Goal: Entertainment & Leisure: Browse casually

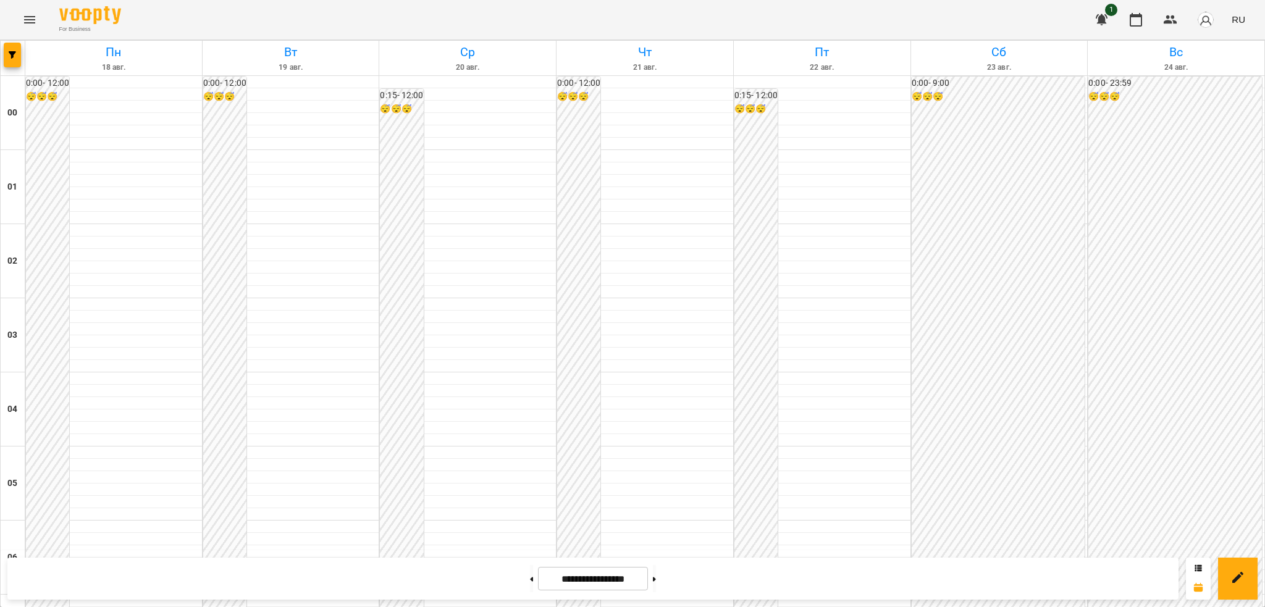
scroll to position [963, 0]
click at [1238, 19] on span "RU" at bounding box center [1239, 19] width 14 height 13
click at [1208, 72] on div "Українська" at bounding box center [1215, 70] width 63 height 22
click at [30, 18] on icon "Menu" at bounding box center [29, 19] width 15 height 15
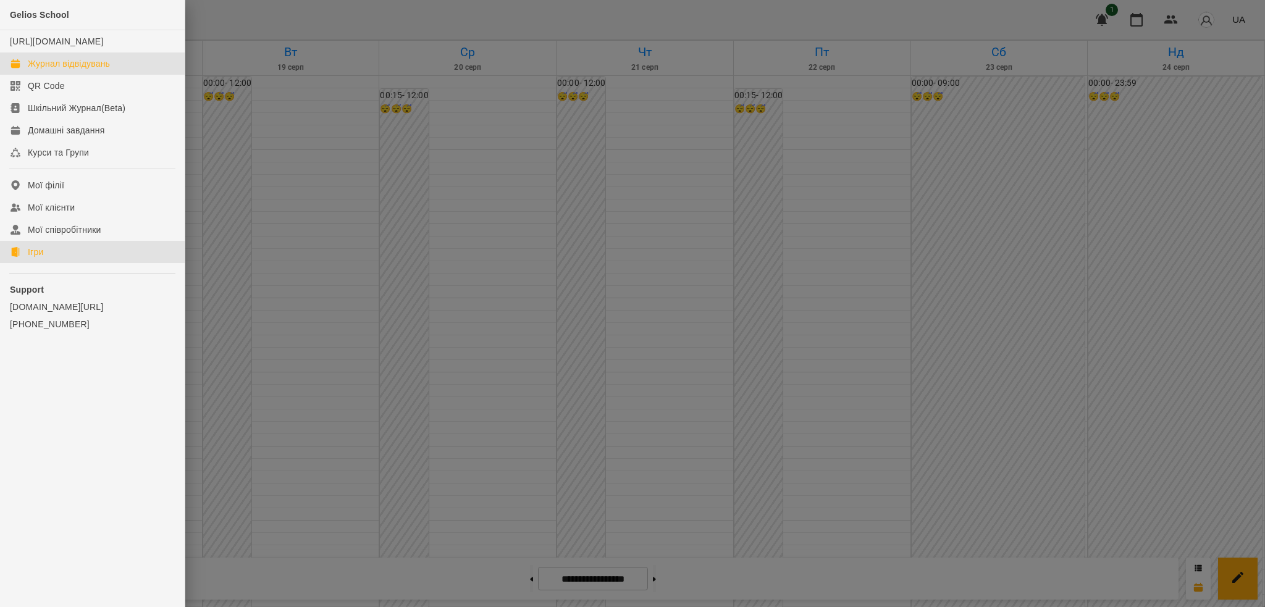
click at [41, 258] on div "Ігри" at bounding box center [35, 252] width 15 height 12
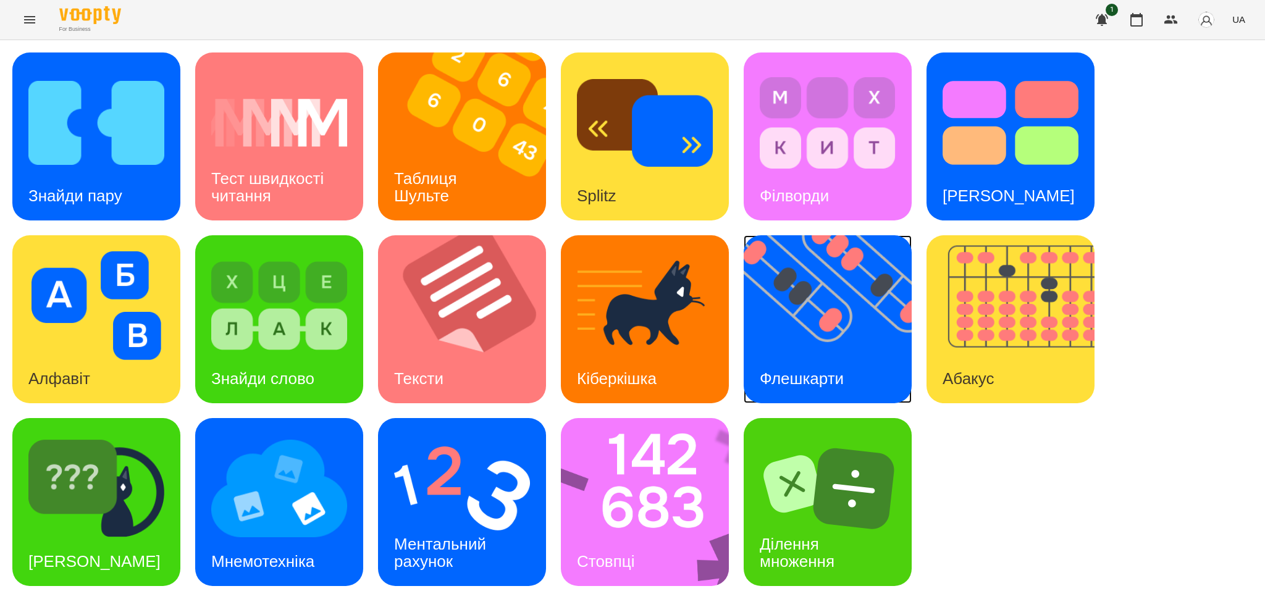
click at [821, 355] on div "Флешкарти" at bounding box center [802, 379] width 116 height 49
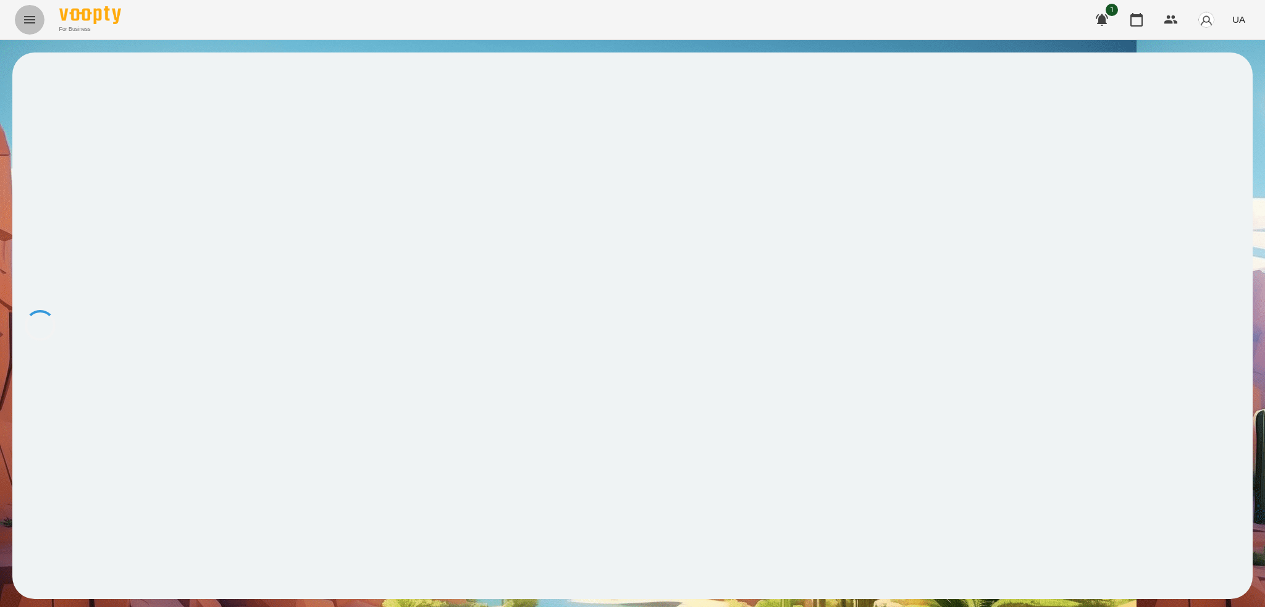
click at [30, 22] on icon "Menu" at bounding box center [29, 19] width 15 height 15
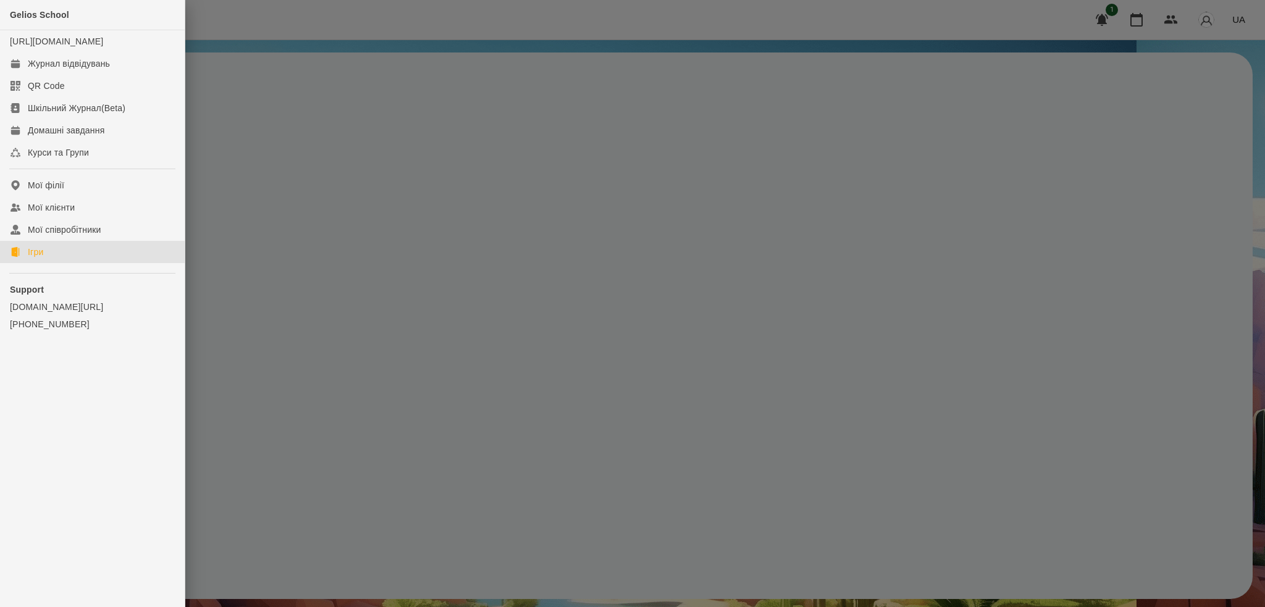
click at [38, 256] on link "Ігри" at bounding box center [92, 252] width 185 height 22
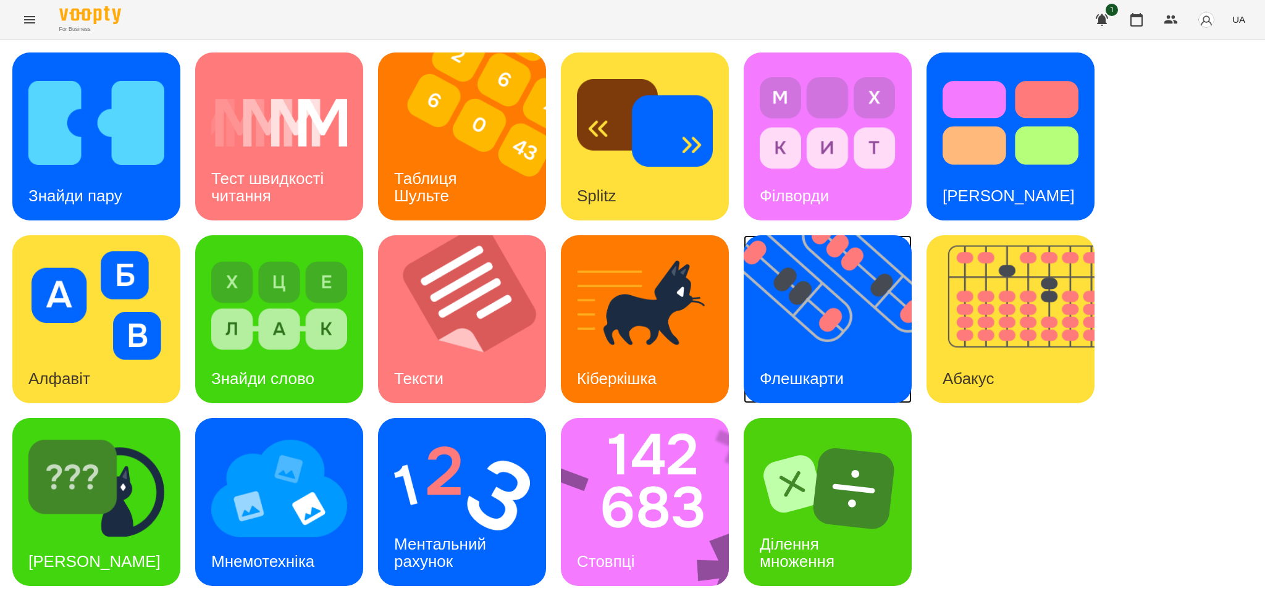
click at [843, 369] on h3 "Флешкарти" at bounding box center [802, 378] width 84 height 19
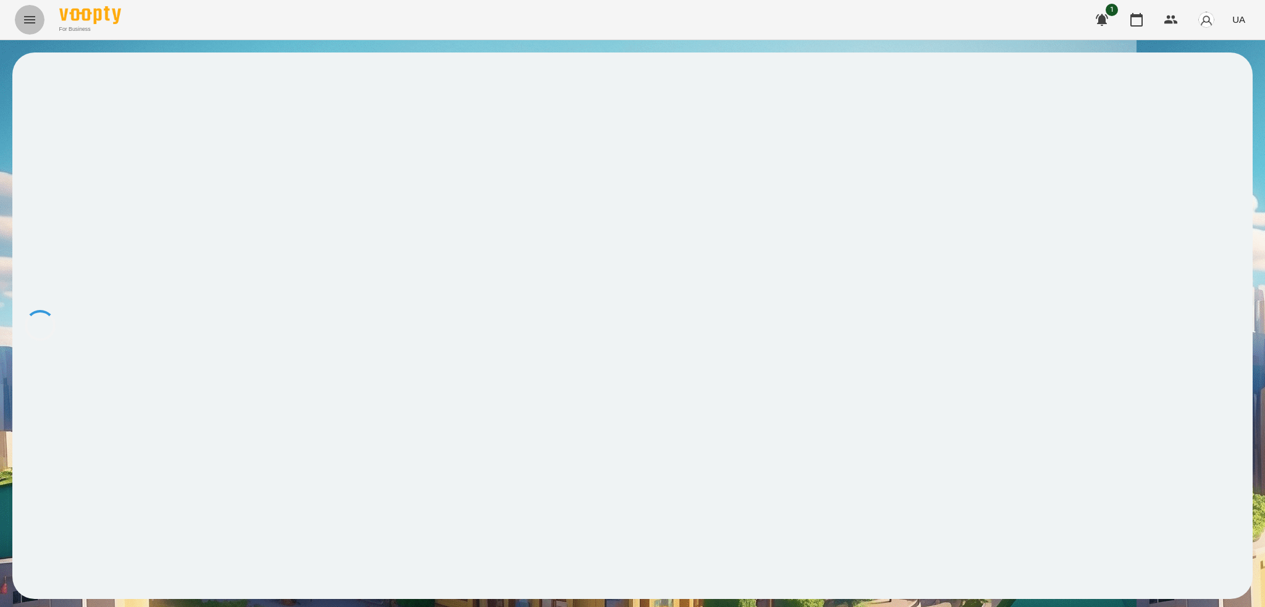
click at [26, 23] on icon "Menu" at bounding box center [29, 19] width 15 height 15
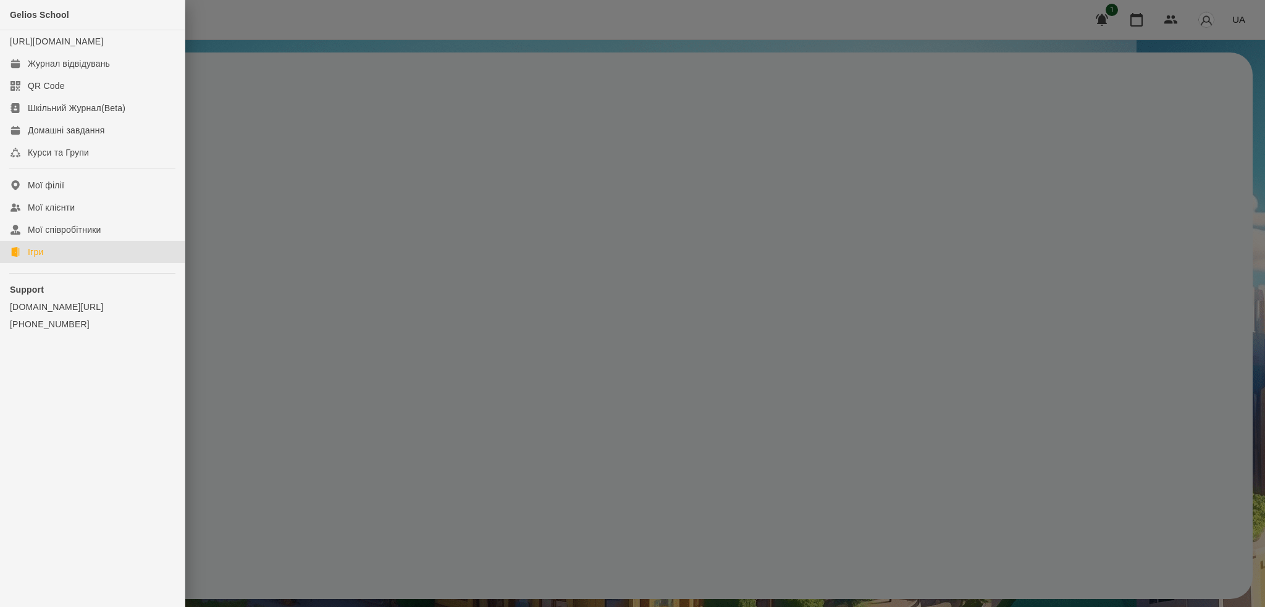
click at [48, 263] on link "Ігри" at bounding box center [92, 252] width 185 height 22
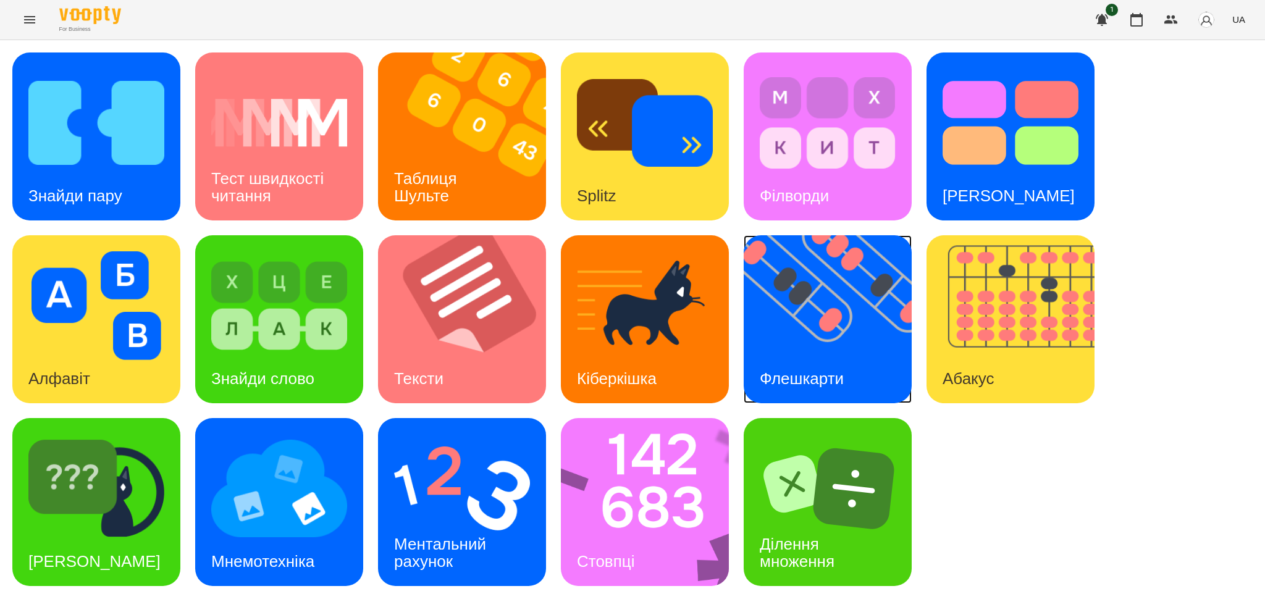
click at [789, 335] on img at bounding box center [836, 319] width 184 height 168
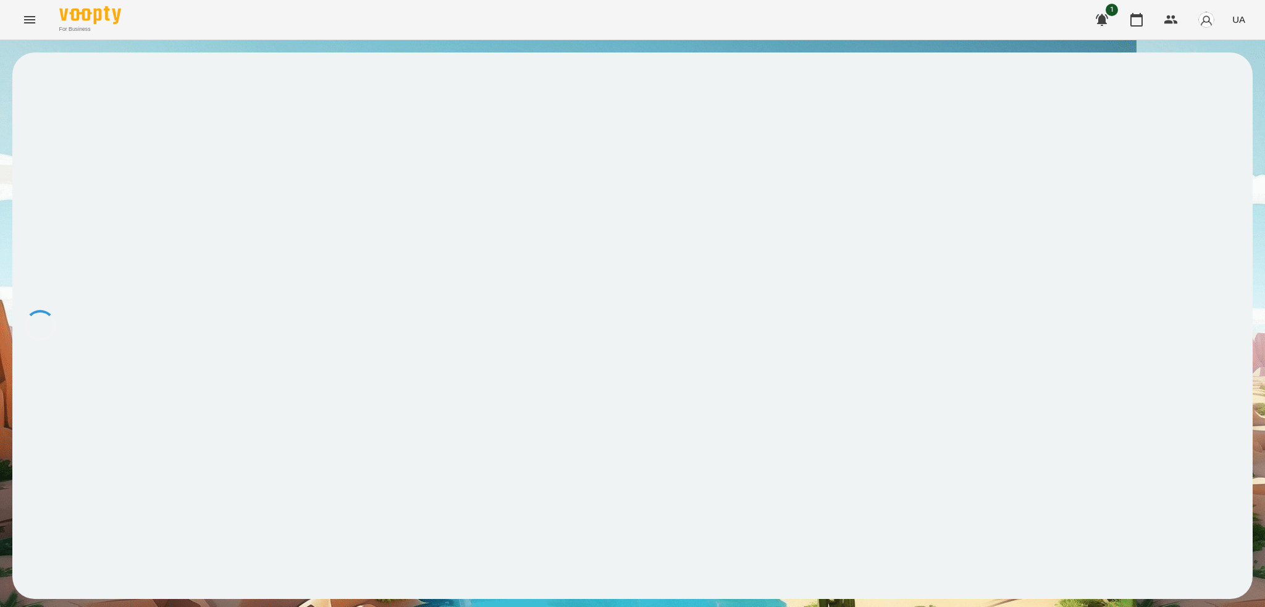
click at [36, 22] on button "Menu" at bounding box center [30, 20] width 30 height 30
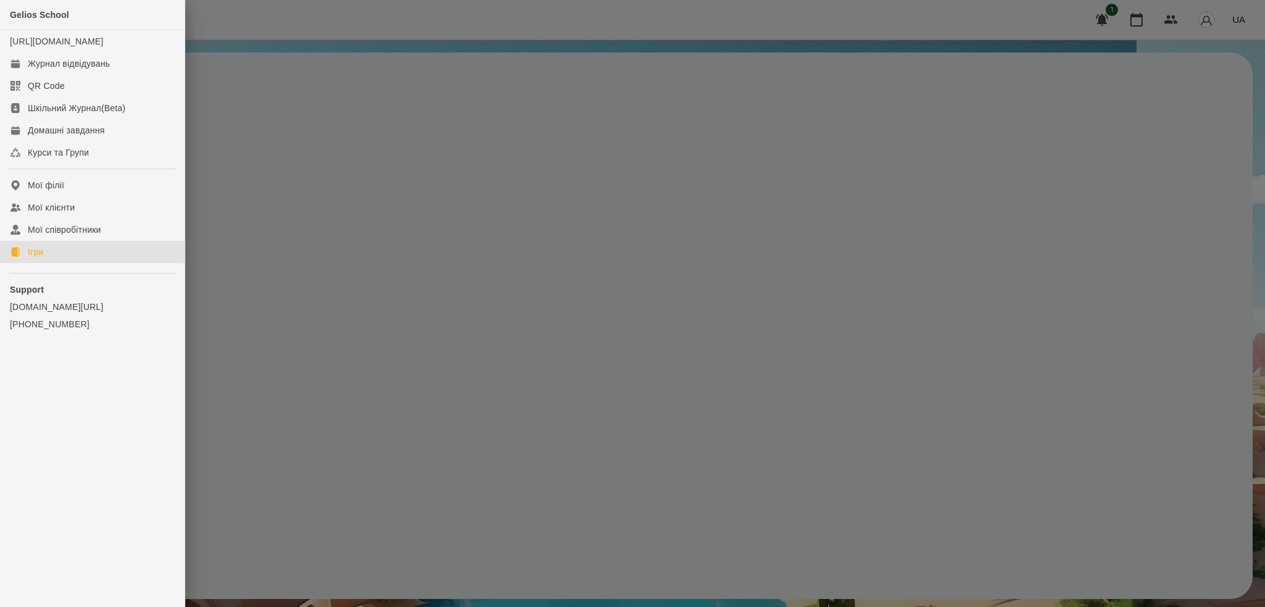
click at [59, 263] on link "Ігри" at bounding box center [92, 252] width 185 height 22
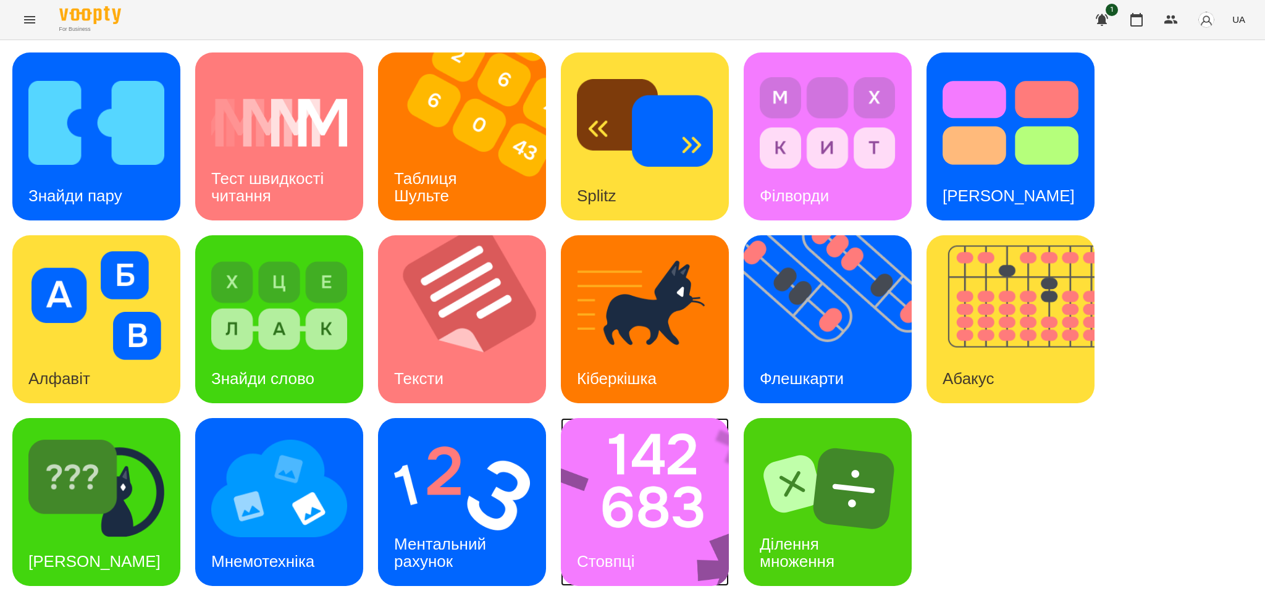
click at [665, 565] on img at bounding box center [653, 502] width 184 height 168
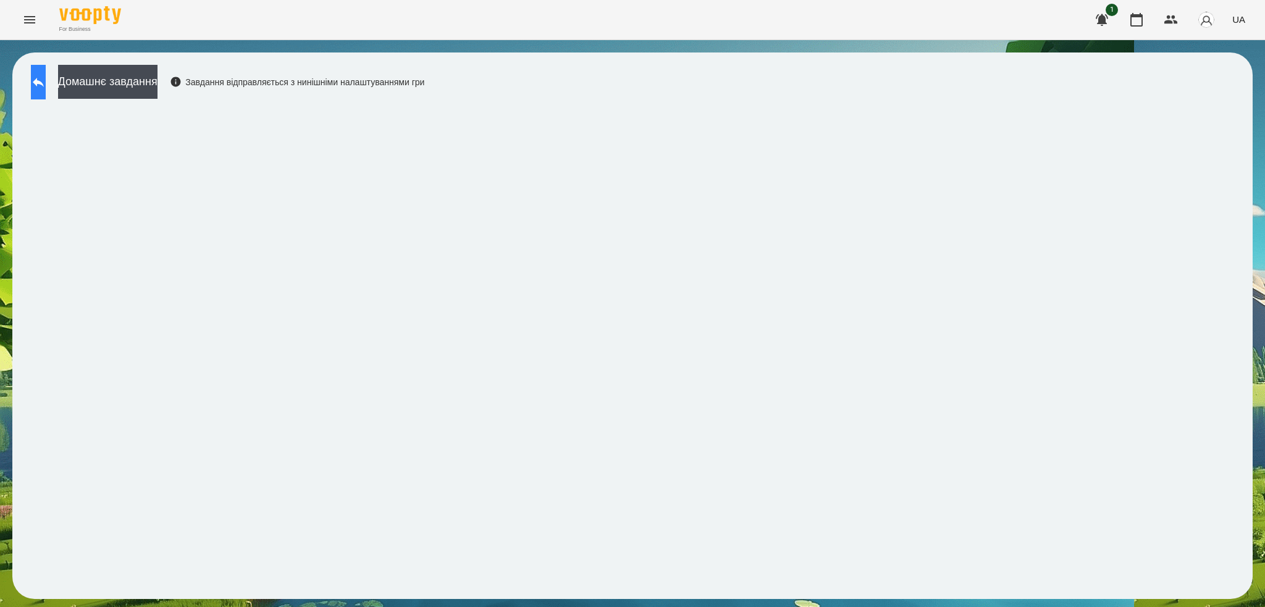
click at [46, 77] on icon at bounding box center [38, 82] width 15 height 15
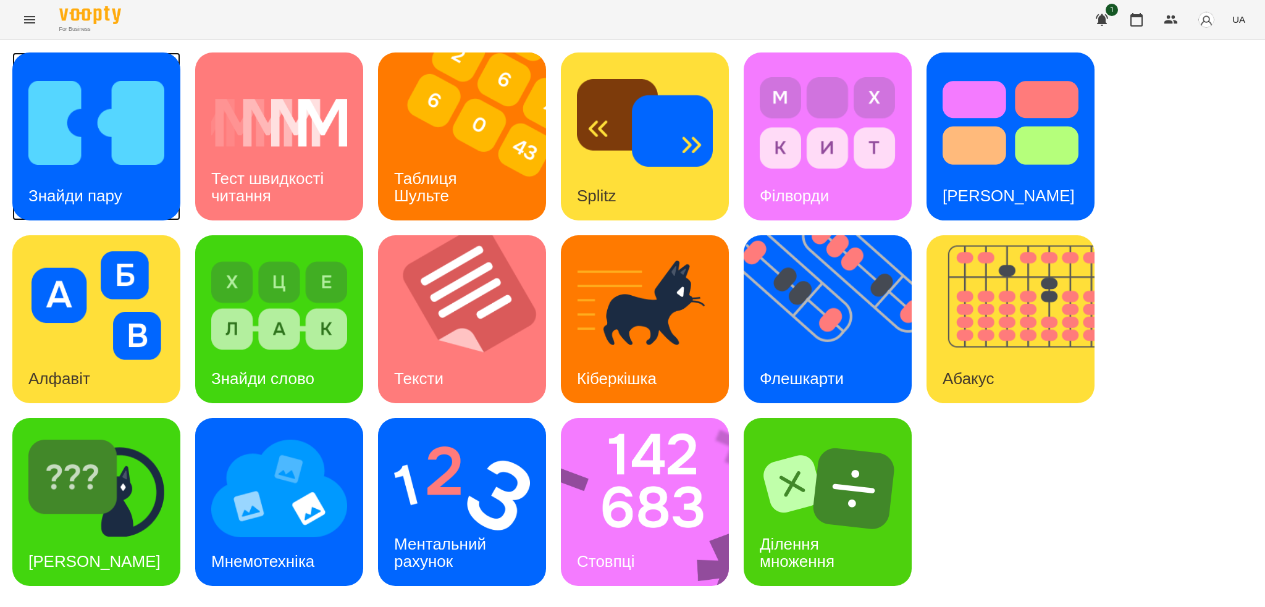
click at [111, 187] on h3 "Знайди пару" at bounding box center [75, 196] width 94 height 19
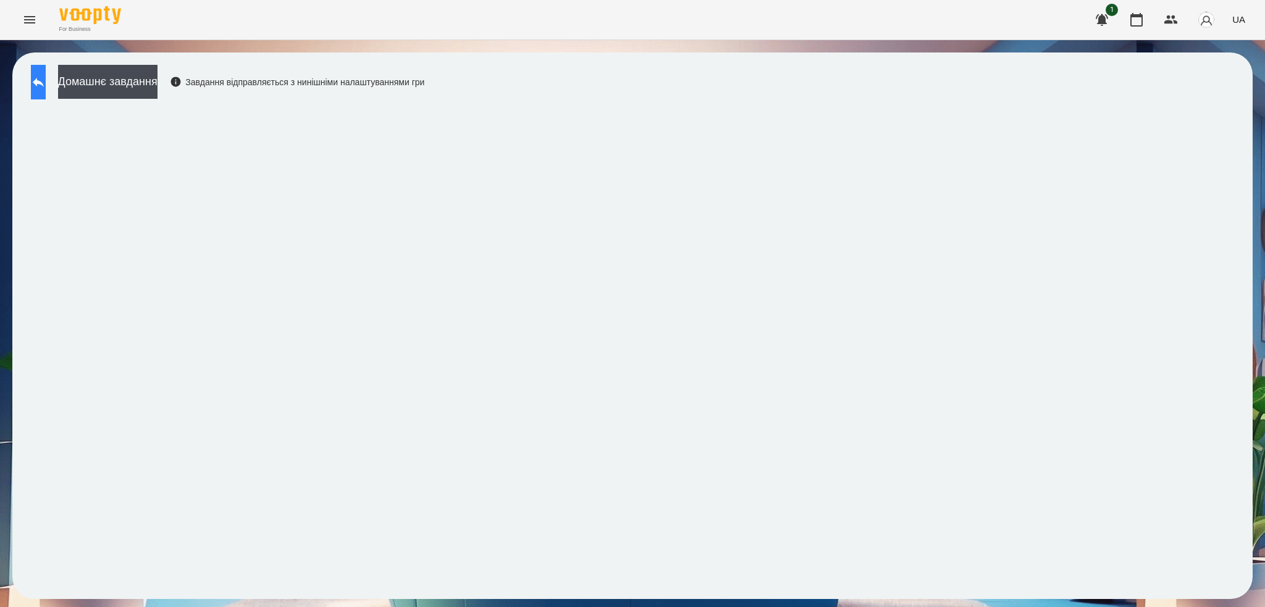
click at [46, 88] on icon at bounding box center [38, 82] width 15 height 15
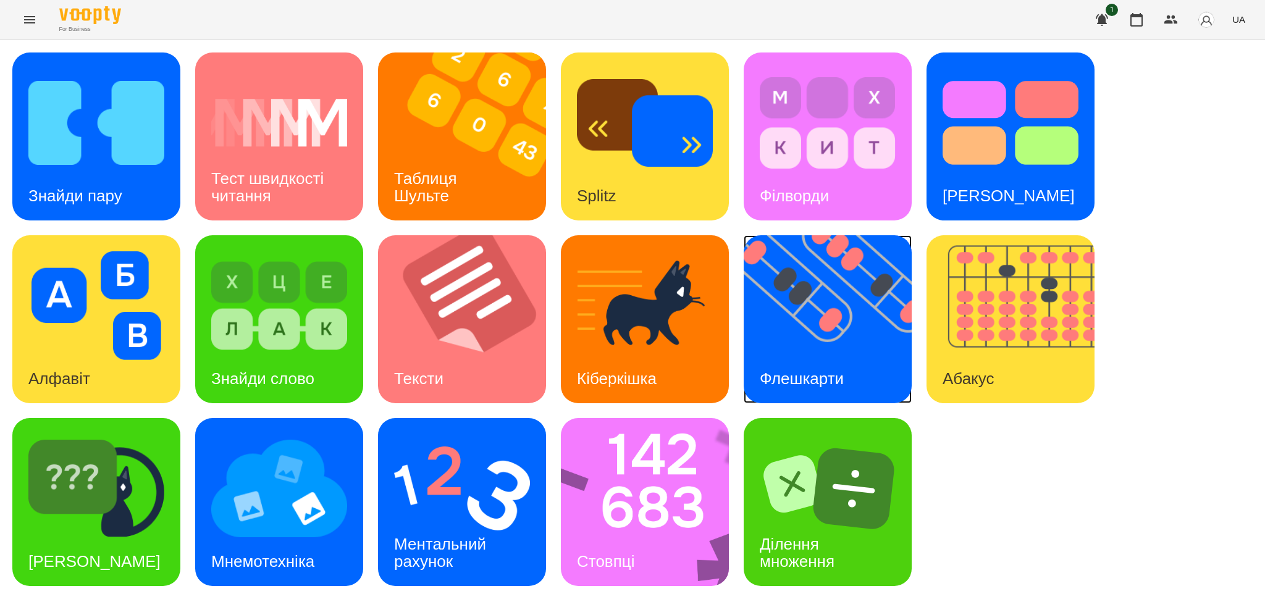
click at [824, 355] on div "Флешкарти" at bounding box center [802, 379] width 116 height 49
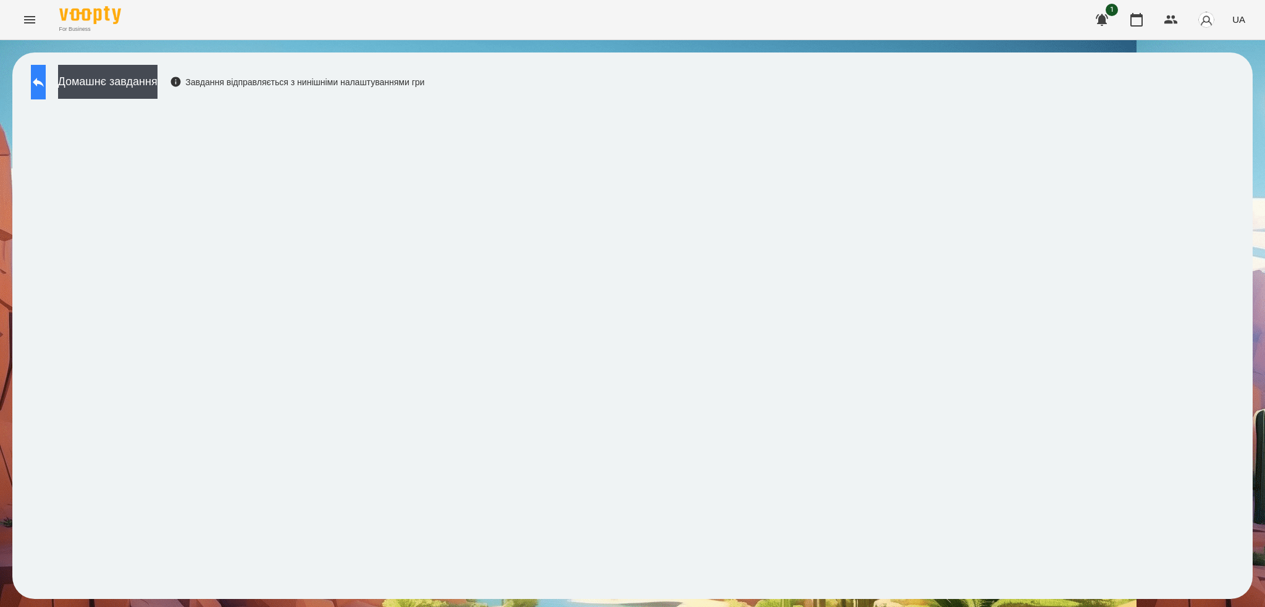
click at [44, 83] on icon at bounding box center [38, 82] width 11 height 9
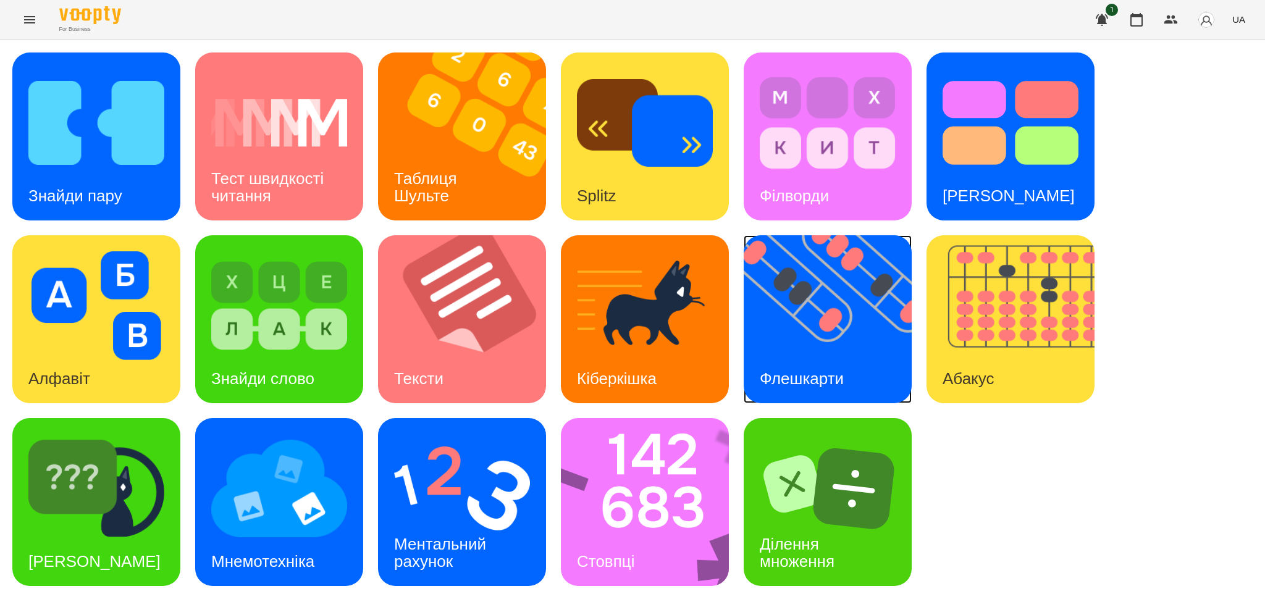
click at [826, 387] on h3 "Флешкарти" at bounding box center [802, 378] width 84 height 19
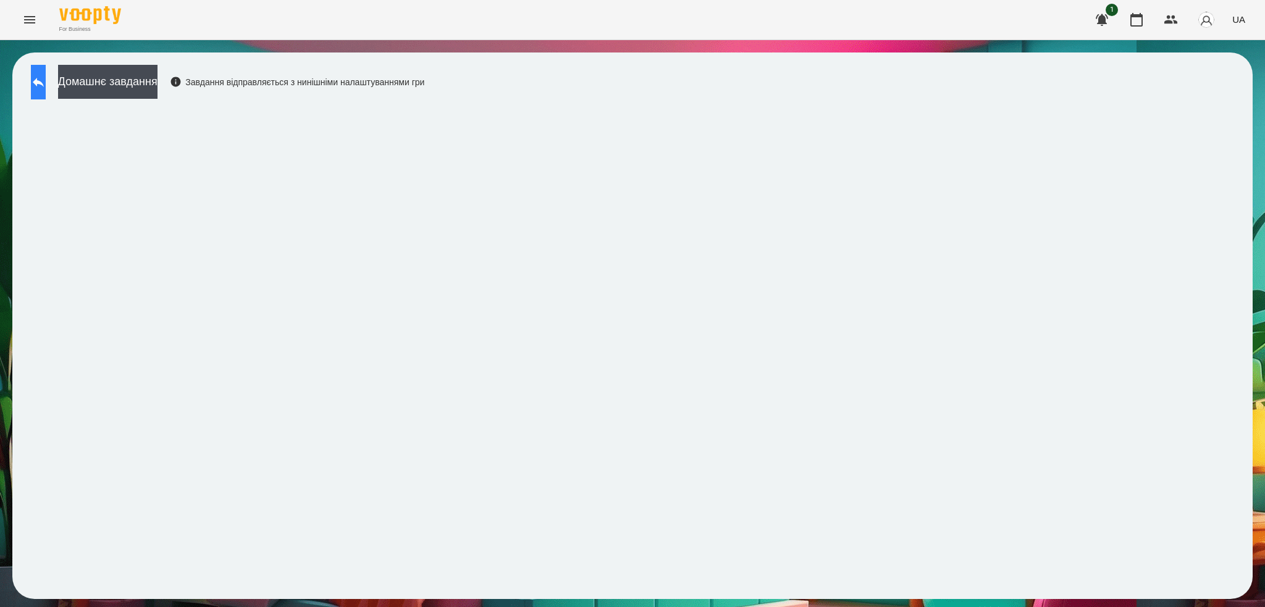
click at [42, 79] on button at bounding box center [38, 82] width 15 height 35
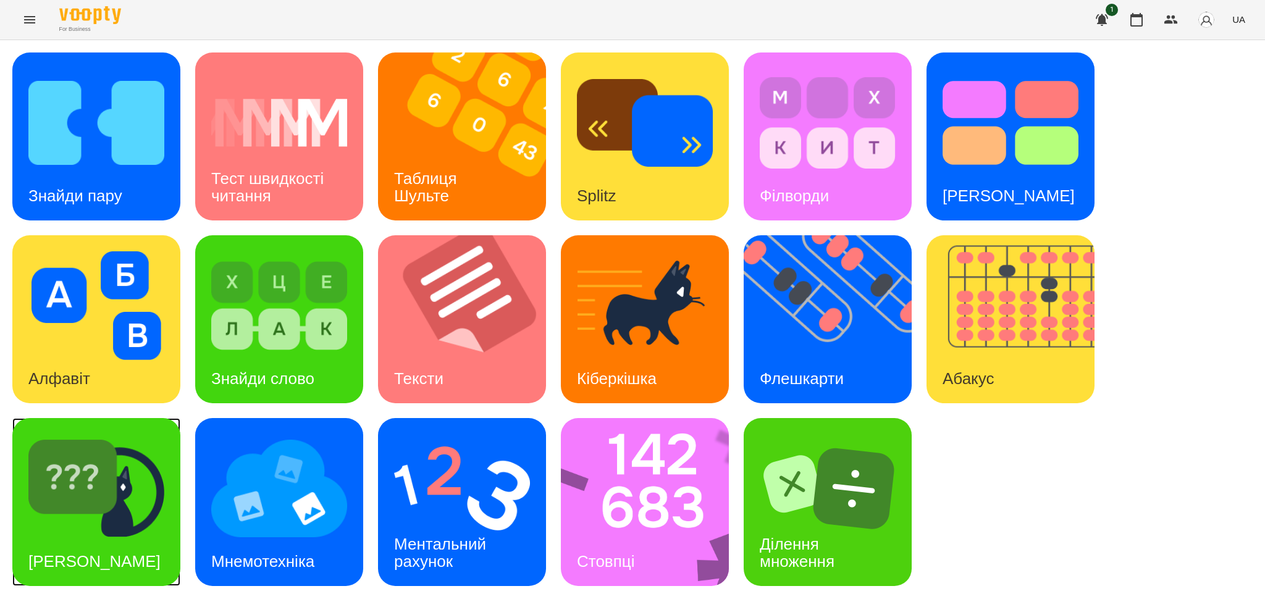
click at [125, 554] on div "[PERSON_NAME]" at bounding box center [94, 562] width 164 height 49
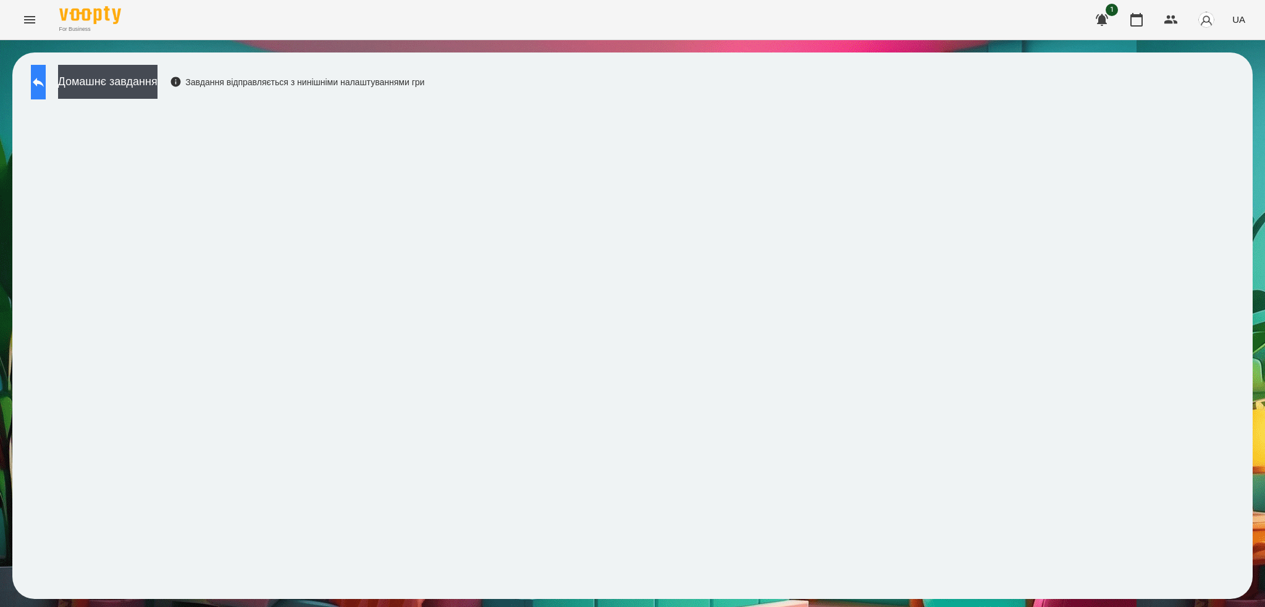
click at [46, 96] on button at bounding box center [38, 82] width 15 height 35
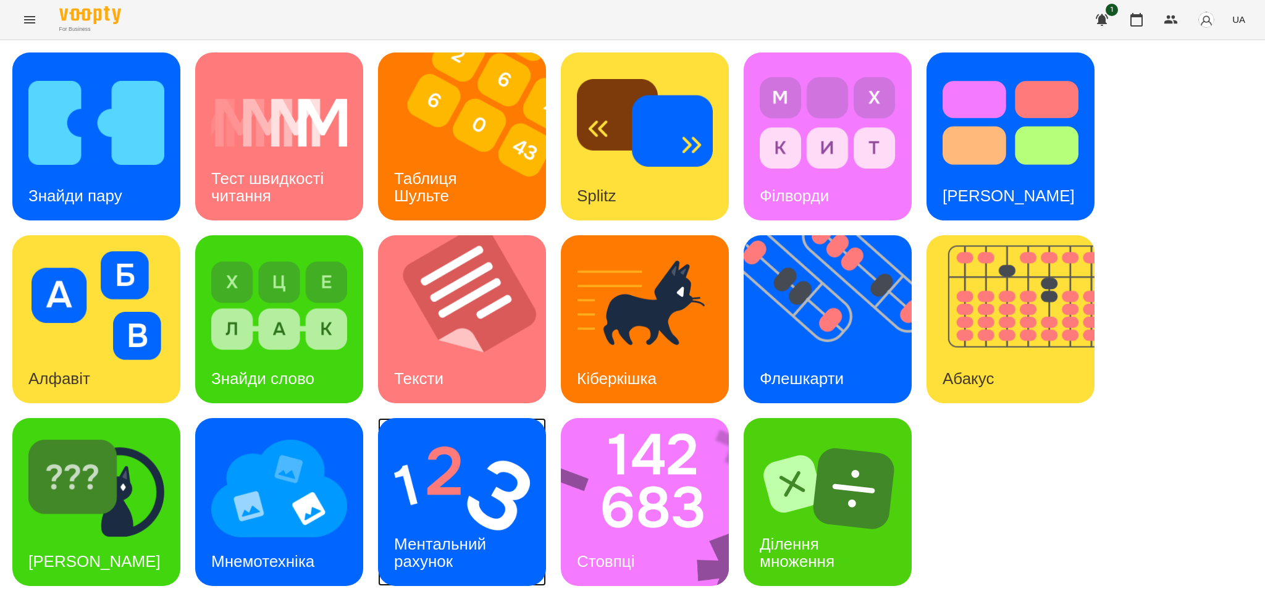
click at [498, 542] on div "Ментальний рахунок" at bounding box center [442, 553] width 129 height 66
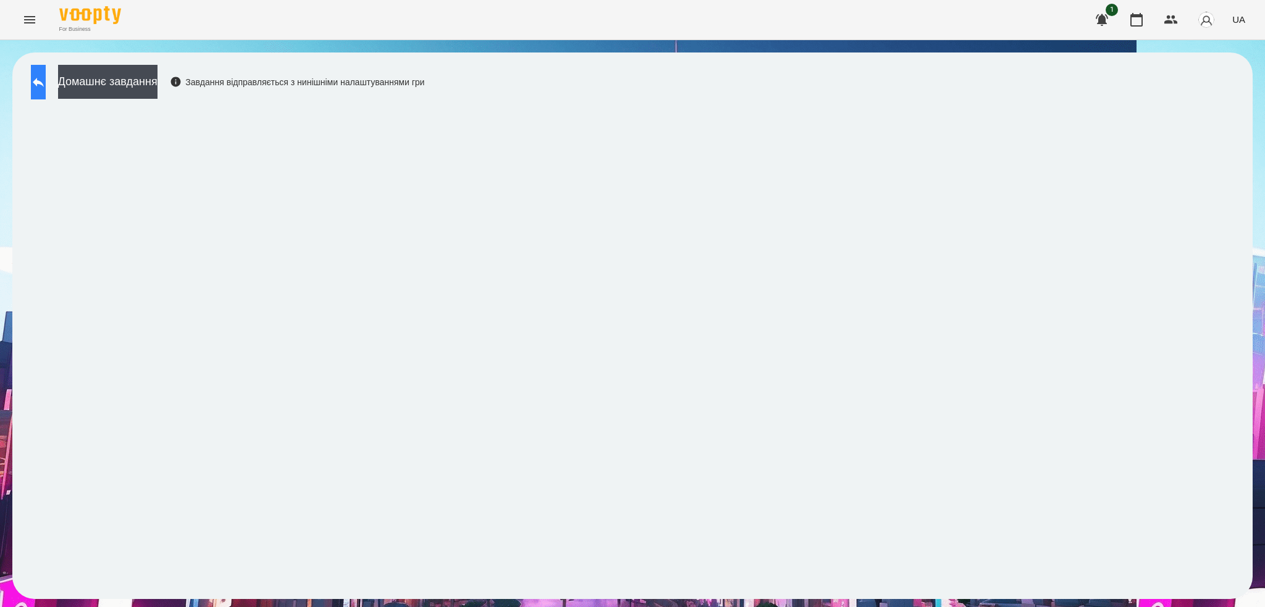
click at [46, 72] on button at bounding box center [38, 82] width 15 height 35
